Goal: Complete application form

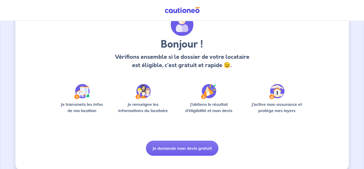
scroll to position [34, 0]
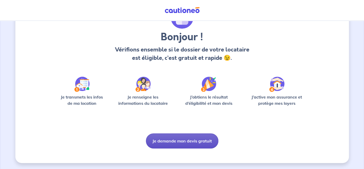
click at [199, 140] on button "Je demande mon devis gratuit" at bounding box center [182, 141] width 72 height 15
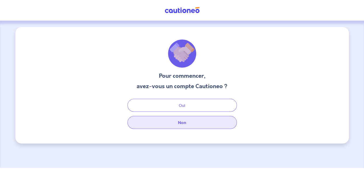
click at [200, 129] on button "Non" at bounding box center [182, 122] width 110 height 13
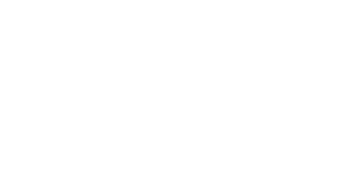
select select "FR"
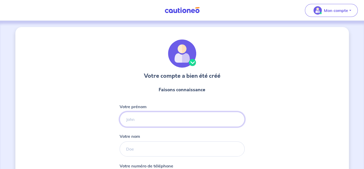
click at [177, 118] on input "Votre prénom" at bounding box center [182, 119] width 125 height 15
type input "[PERSON_NAME]"
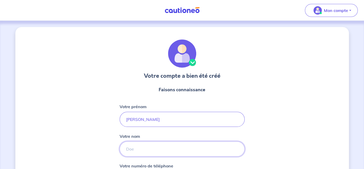
click at [173, 153] on input "Votre nom" at bounding box center [182, 149] width 125 height 15
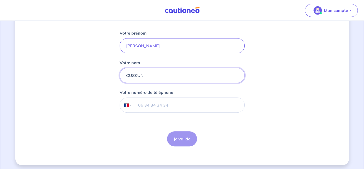
scroll to position [75, 0]
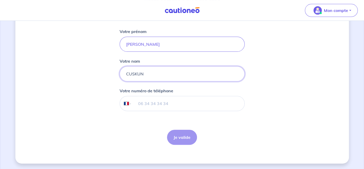
type input "CUSKUN"
click at [217, 105] on input "tel" at bounding box center [188, 103] width 113 height 15
type input "06 99 34 61 90"
click at [187, 137] on button "Je valide" at bounding box center [182, 137] width 30 height 15
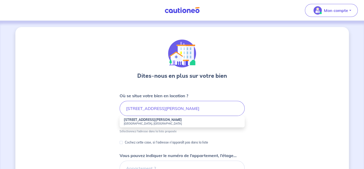
click at [152, 121] on strong "[STREET_ADDRESS][PERSON_NAME]" at bounding box center [153, 120] width 58 height 4
type input "[STREET_ADDRESS][PERSON_NAME]"
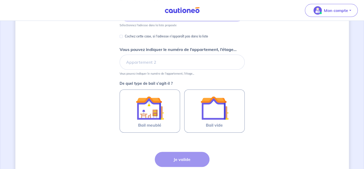
scroll to position [95, 0]
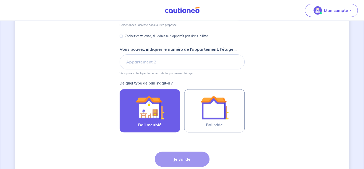
click at [159, 122] on span "Bail meublé" at bounding box center [149, 125] width 23 height 6
click at [0, 0] on input "Bail meublé" at bounding box center [0, 0] width 0 height 0
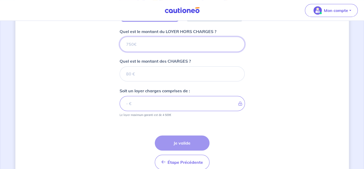
scroll to position [206, 0]
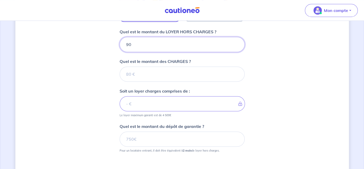
type input "900"
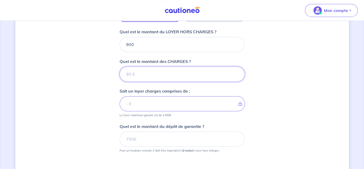
click at [146, 72] on input "Quel est le montant des CHARGES ?" at bounding box center [182, 74] width 125 height 15
type input "12"
type input "912"
type input "12.5"
type input "912.5"
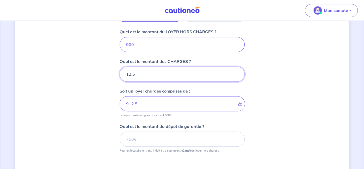
type input "12.5"
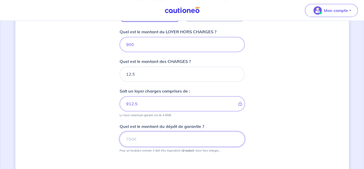
click at [141, 139] on input "Quel est le montant du dépôt de garantie ?" at bounding box center [182, 139] width 125 height 15
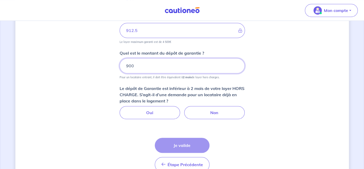
scroll to position [281, 0]
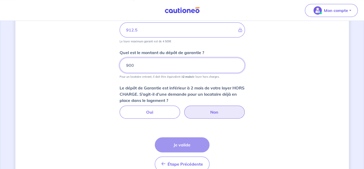
type input "900"
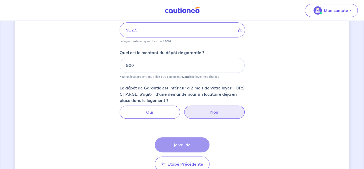
click at [210, 110] on label "Non" at bounding box center [214, 112] width 60 height 13
click at [184, 109] on input "Non" at bounding box center [181, 107] width 3 height 3
radio input "true"
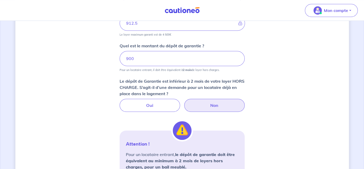
scroll to position [287, 0]
click at [129, 57] on input "900" at bounding box center [182, 58] width 125 height 15
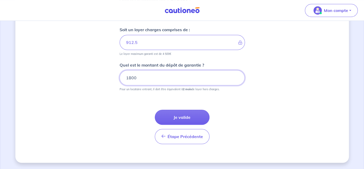
scroll to position [266, 0]
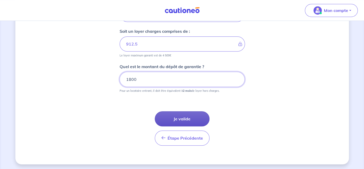
type input "1800"
click at [185, 119] on button "Je valide" at bounding box center [182, 119] width 55 height 15
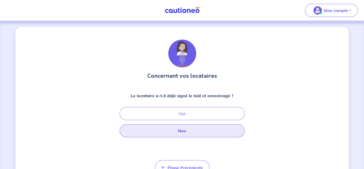
click at [186, 131] on button "Non" at bounding box center [182, 131] width 125 height 13
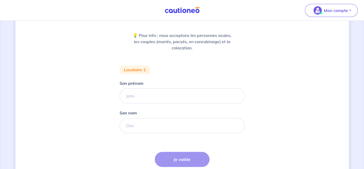
scroll to position [62, 0]
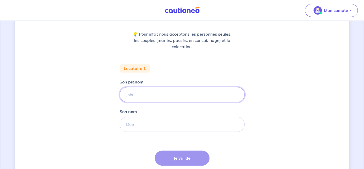
click at [151, 97] on input "Son prénom" at bounding box center [182, 94] width 125 height 15
type input "[PERSON_NAME]"
click at [150, 124] on input "Son nom" at bounding box center [182, 124] width 125 height 15
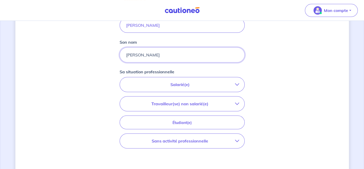
scroll to position [135, 0]
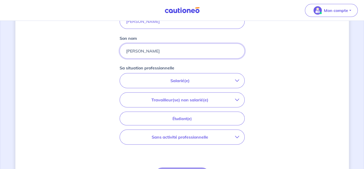
type input "[PERSON_NAME]"
click at [235, 81] on icon "button" at bounding box center [237, 81] width 4 height 4
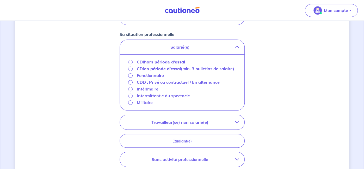
scroll to position [169, 0]
click at [120, 39] on button "Salarié(e)" at bounding box center [182, 46] width 125 height 15
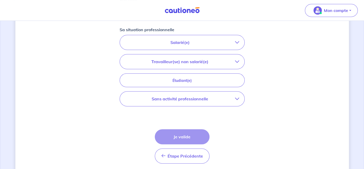
scroll to position [174, 0]
click at [234, 41] on p "Salarié(e)" at bounding box center [180, 42] width 110 height 6
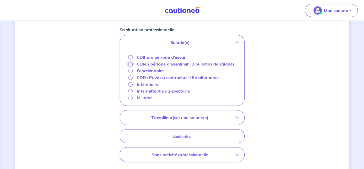
click at [130, 62] on input "CDI en période d'essai (min. 3 bulletins de salaire)" at bounding box center [130, 64] width 4 height 4
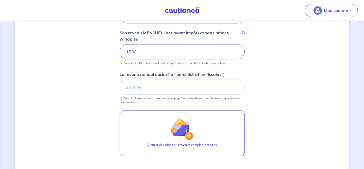
scroll to position [200, 0]
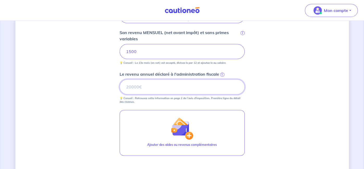
click at [139, 88] on input "Le revenu annuel déclaré à l'administration fiscale i" at bounding box center [182, 87] width 125 height 15
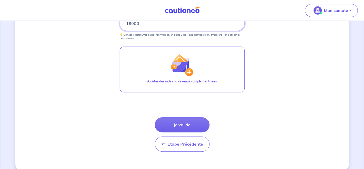
scroll to position [270, 0]
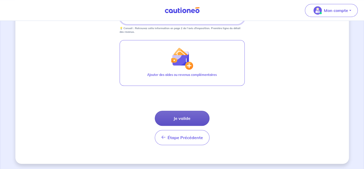
type input "18000"
click at [198, 121] on button "Je valide" at bounding box center [182, 118] width 55 height 15
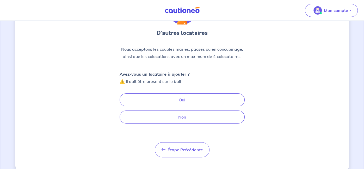
scroll to position [52, 0]
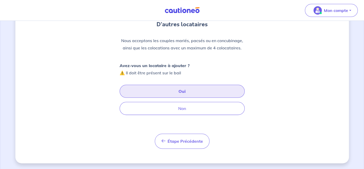
click at [220, 94] on button "Oui" at bounding box center [182, 91] width 125 height 13
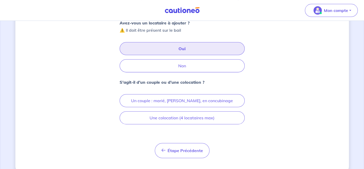
scroll to position [103, 0]
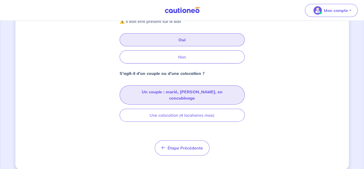
click at [236, 93] on button "Un couple : marié, [PERSON_NAME], en concubinage" at bounding box center [182, 95] width 125 height 19
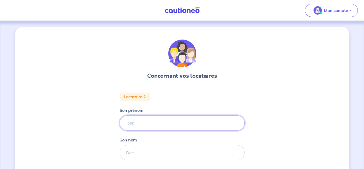
click at [191, 125] on input "Son prénom" at bounding box center [182, 123] width 125 height 15
type input "PFEIL"
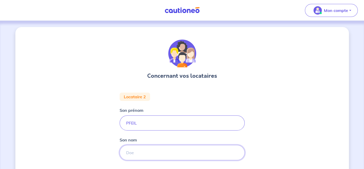
click at [139, 153] on input "Son nom" at bounding box center [182, 152] width 125 height 15
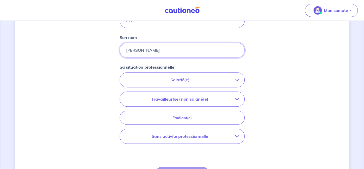
scroll to position [103, 0]
type input "[PERSON_NAME]"
click at [238, 80] on icon "button" at bounding box center [237, 80] width 4 height 4
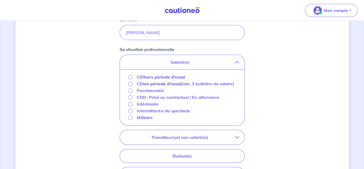
scroll to position [121, 0]
click at [131, 103] on input "Intérimaire" at bounding box center [130, 104] width 4 height 4
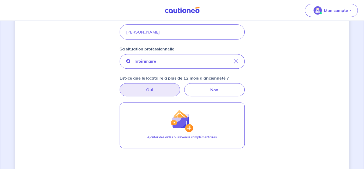
click at [166, 90] on label "Oui" at bounding box center [150, 89] width 60 height 13
click at [180, 87] on input "Oui" at bounding box center [181, 84] width 3 height 3
radio input "true"
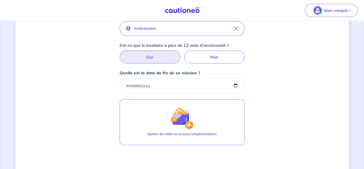
scroll to position [156, 0]
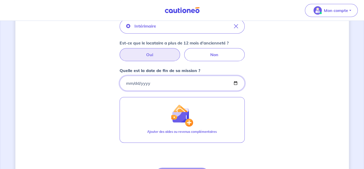
click at [164, 88] on input "Quelle est la date de fin de sa mission ?" at bounding box center [182, 83] width 125 height 15
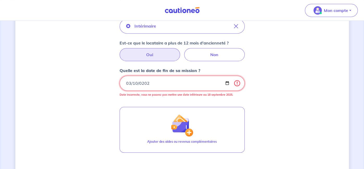
type input "[DATE]"
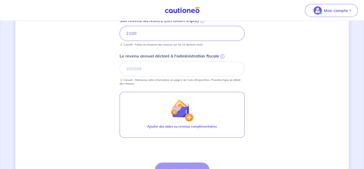
scroll to position [236, 0]
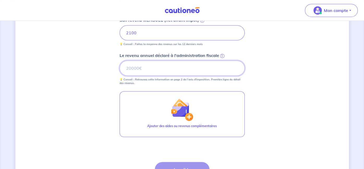
click at [140, 68] on input "Le revenu annuel déclaré à l'administration fiscale i" at bounding box center [182, 68] width 125 height 15
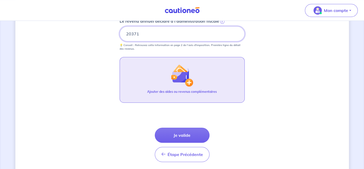
scroll to position [287, 0]
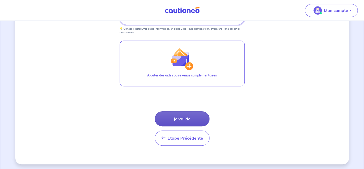
type input "20371"
click at [184, 121] on button "Je valide" at bounding box center [182, 119] width 55 height 15
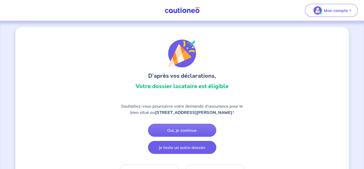
click at [186, 149] on button "Je teste un autre dossier" at bounding box center [182, 147] width 68 height 13
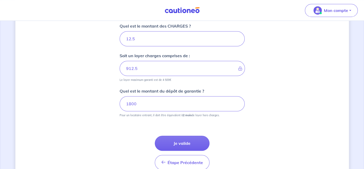
scroll to position [266, 0]
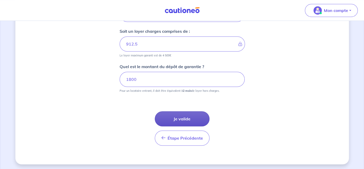
click at [197, 121] on button "Je valide" at bounding box center [182, 119] width 55 height 15
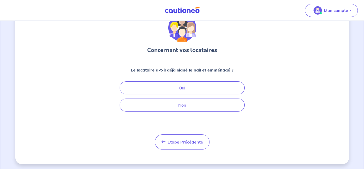
scroll to position [27, 0]
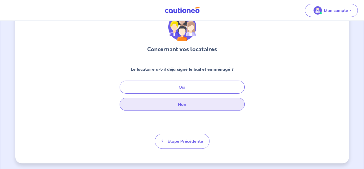
click at [230, 109] on button "Non" at bounding box center [182, 104] width 125 height 13
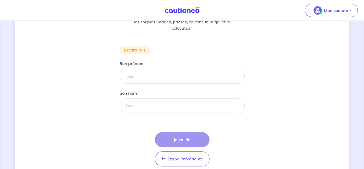
scroll to position [102, 0]
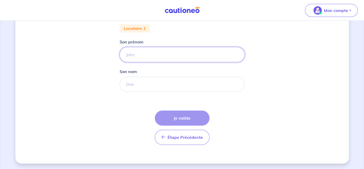
click at [196, 56] on input "Son prénom" at bounding box center [182, 54] width 125 height 15
type input "[PERSON_NAME]"
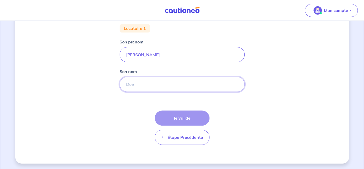
click at [143, 85] on input "Son nom" at bounding box center [182, 84] width 125 height 15
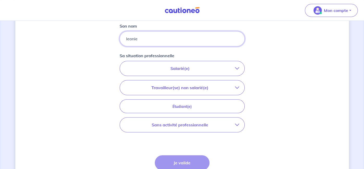
scroll to position [149, 0]
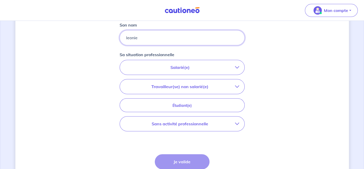
type input "leonie"
click at [217, 70] on button "Salarié(e)" at bounding box center [182, 67] width 125 height 15
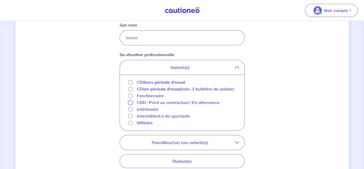
click at [131, 102] on input "CDD : Privé ou contractuel / En alternance" at bounding box center [130, 103] width 4 height 4
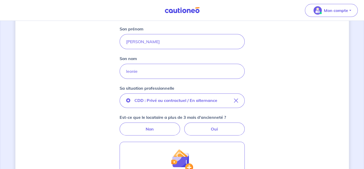
scroll to position [114, 0]
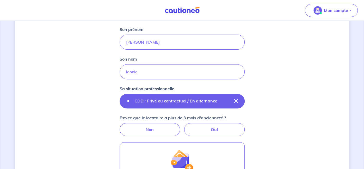
click at [235, 101] on icon "button" at bounding box center [236, 101] width 4 height 4
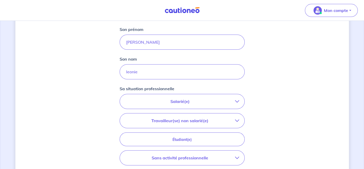
click at [233, 103] on p "Salarié(e)" at bounding box center [180, 102] width 110 height 6
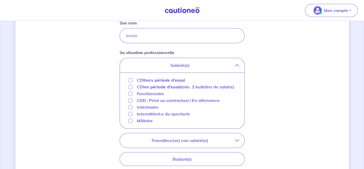
scroll to position [153, 0]
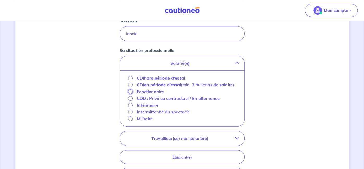
click at [130, 92] on input "Fonctionnaire" at bounding box center [130, 92] width 4 height 4
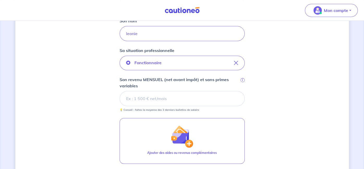
click at [144, 99] on input "Son revenu MENSUEL (net avant impôt) et sans primes variables i" at bounding box center [182, 98] width 125 height 15
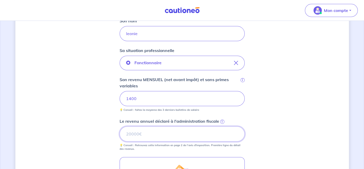
click at [139, 132] on input "Le revenu annuel déclaré à l'administration fiscale i" at bounding box center [182, 134] width 125 height 15
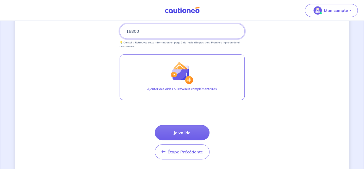
scroll to position [256, 0]
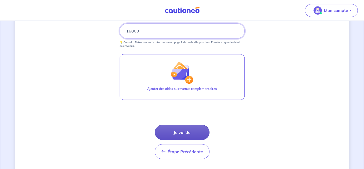
type input "16800"
click at [196, 133] on button "Je valide" at bounding box center [182, 132] width 55 height 15
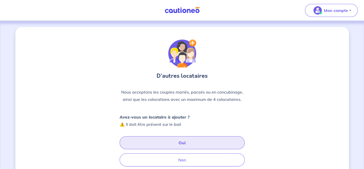
click at [196, 144] on button "Oui" at bounding box center [182, 143] width 125 height 13
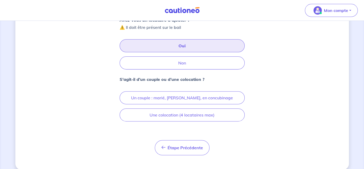
scroll to position [103, 0]
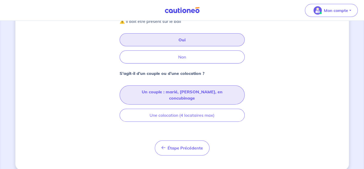
click at [219, 93] on button "Un couple : marié, [PERSON_NAME], en concubinage" at bounding box center [182, 95] width 125 height 19
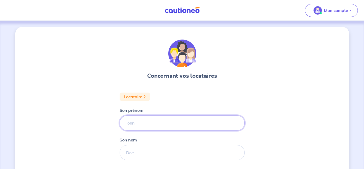
click at [193, 129] on input "Son prénom" at bounding box center [182, 123] width 125 height 15
type input "PFEIL"
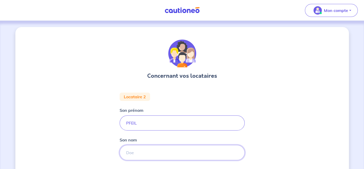
click at [158, 154] on input "Son nom" at bounding box center [182, 152] width 125 height 15
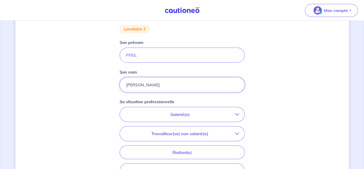
scroll to position [69, 0]
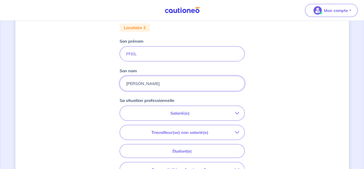
type input "[PERSON_NAME]"
click at [238, 114] on icon "button" at bounding box center [237, 113] width 4 height 4
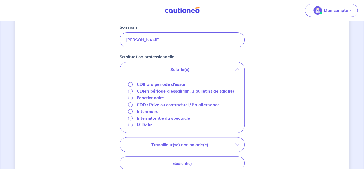
scroll to position [114, 0]
click at [131, 111] on input "Intérimaire" at bounding box center [130, 111] width 4 height 4
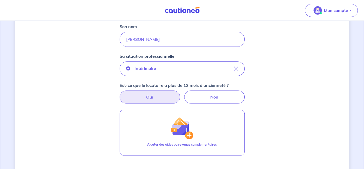
click at [162, 96] on label "Oui" at bounding box center [150, 97] width 60 height 13
click at [180, 94] on input "Oui" at bounding box center [181, 92] width 3 height 3
radio input "true"
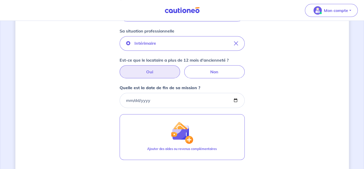
scroll to position [141, 0]
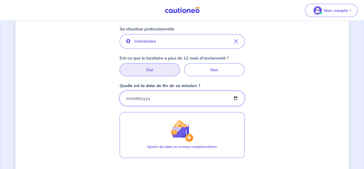
click at [126, 98] on input "Quelle est la date de fin de sa mission ?" at bounding box center [182, 98] width 125 height 15
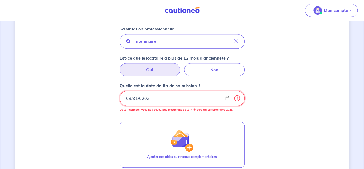
type input "[DATE]"
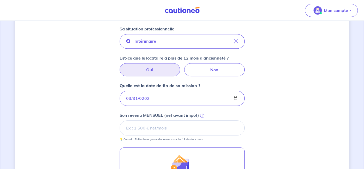
click at [138, 127] on input "Son revenu MENSUEL (net avant impôt) i" at bounding box center [182, 128] width 125 height 15
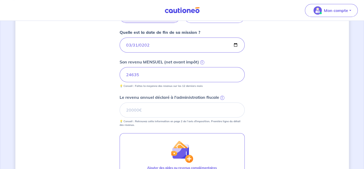
scroll to position [195, 0]
type input "2"
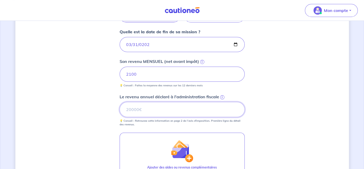
click at [141, 109] on input "Le revenu annuel déclaré à l'administration fiscale i" at bounding box center [182, 109] width 125 height 15
type input "24635"
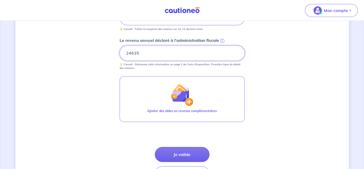
scroll to position [256, 0]
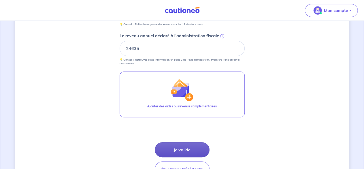
click at [197, 151] on button "Je valide" at bounding box center [182, 150] width 55 height 15
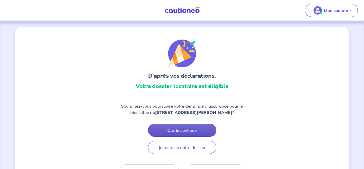
click at [170, 133] on button "Oui, je continue" at bounding box center [182, 130] width 68 height 13
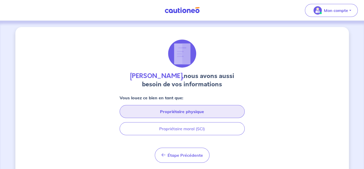
click at [194, 111] on button "Propriétaire physique" at bounding box center [182, 111] width 125 height 13
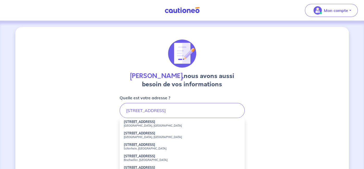
click at [162, 127] on li "[STREET_ADDRESS]" at bounding box center [182, 123] width 125 height 11
type input "[STREET_ADDRESS]"
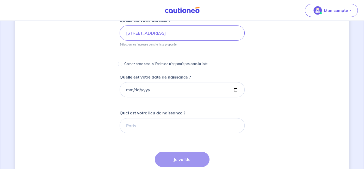
scroll to position [78, 0]
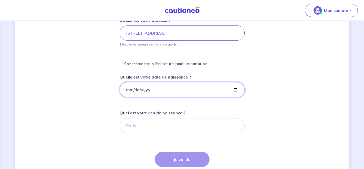
click at [142, 92] on input "Quelle est votre date de naissance ?" at bounding box center [182, 89] width 125 height 15
click at [126, 90] on input "Quelle est votre date de naissance ?" at bounding box center [182, 89] width 125 height 15
type input "[DATE]"
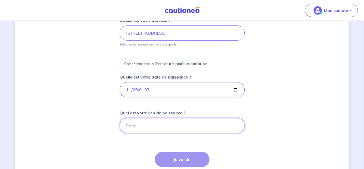
click at [133, 126] on input "Quel est votre lieu de naissance ?" at bounding box center [182, 125] width 125 height 15
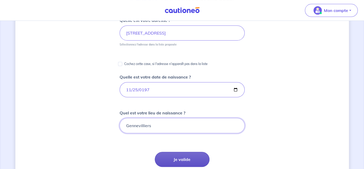
type input "Gennevilliers"
click at [174, 162] on button "Je valide" at bounding box center [182, 159] width 55 height 15
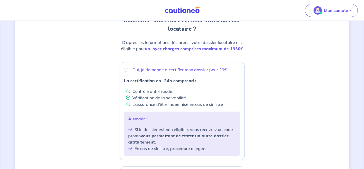
scroll to position [60, 0]
click at [126, 69] on input "Oui, je demande à certifier mon dossier pour 29€" at bounding box center [126, 70] width 4 height 4
radio input "true"
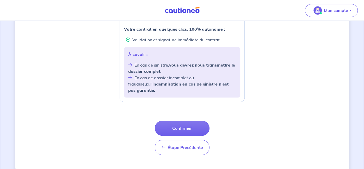
scroll to position [219, 0]
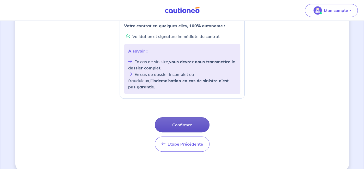
click at [196, 120] on button "Confirmer" at bounding box center [182, 125] width 55 height 15
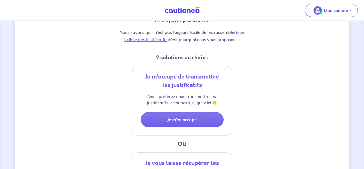
scroll to position [79, 0]
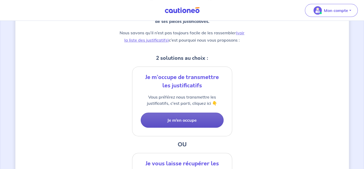
click at [210, 123] on button "Je m’en occupe" at bounding box center [182, 120] width 83 height 15
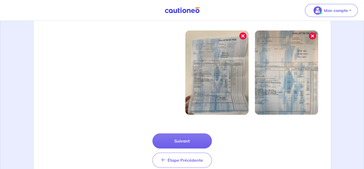
scroll to position [188, 0]
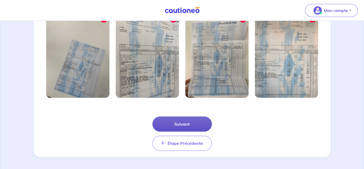
click at [205, 126] on button "Suivant" at bounding box center [182, 124] width 59 height 15
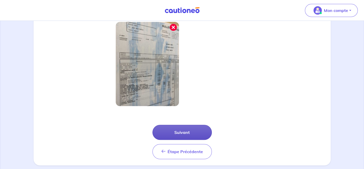
scroll to position [163, 0]
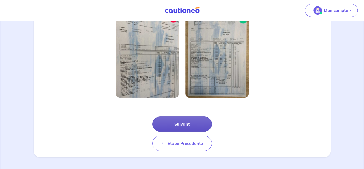
click at [201, 125] on button "Suivant" at bounding box center [182, 124] width 59 height 15
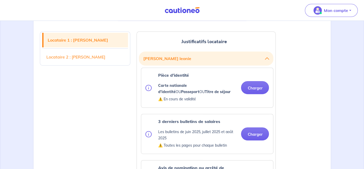
scroll to position [125, 0]
click at [248, 90] on button "Charger" at bounding box center [255, 87] width 28 height 13
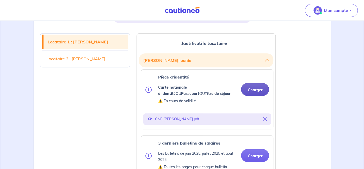
scroll to position [125, 0]
